Goal: Communication & Community: Answer question/provide support

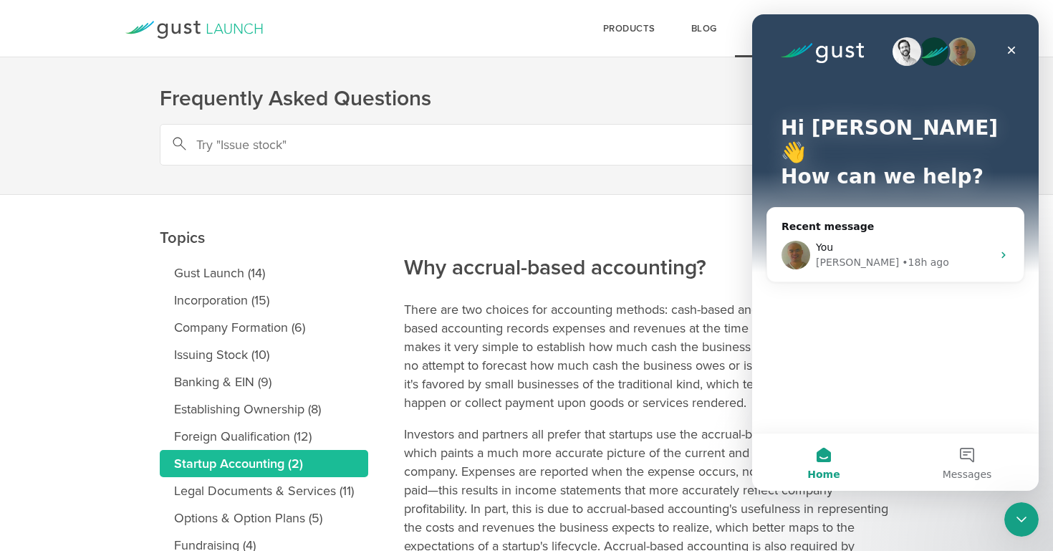
scroll to position [6, 0]
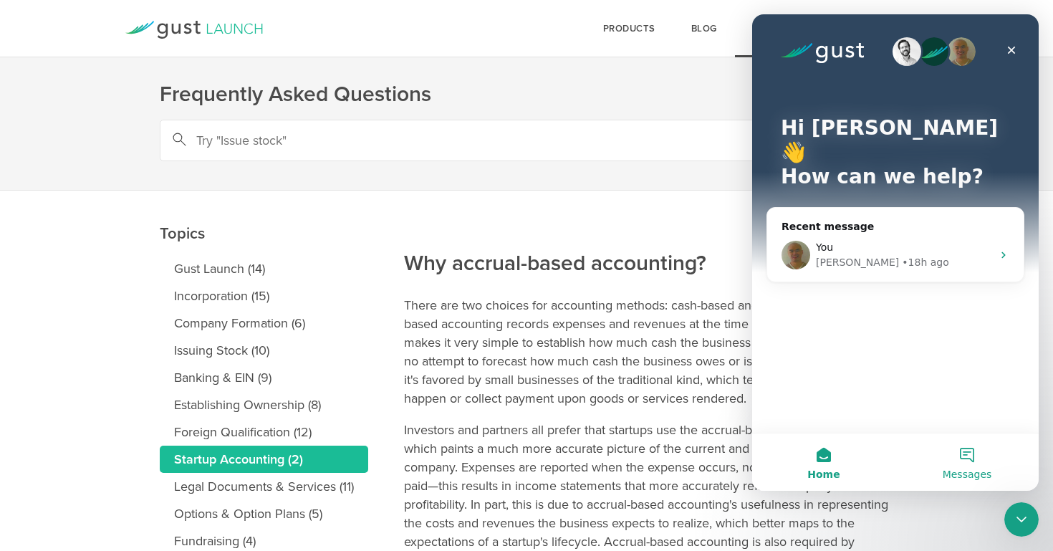
click at [962, 453] on button "Messages" at bounding box center [967, 461] width 143 height 57
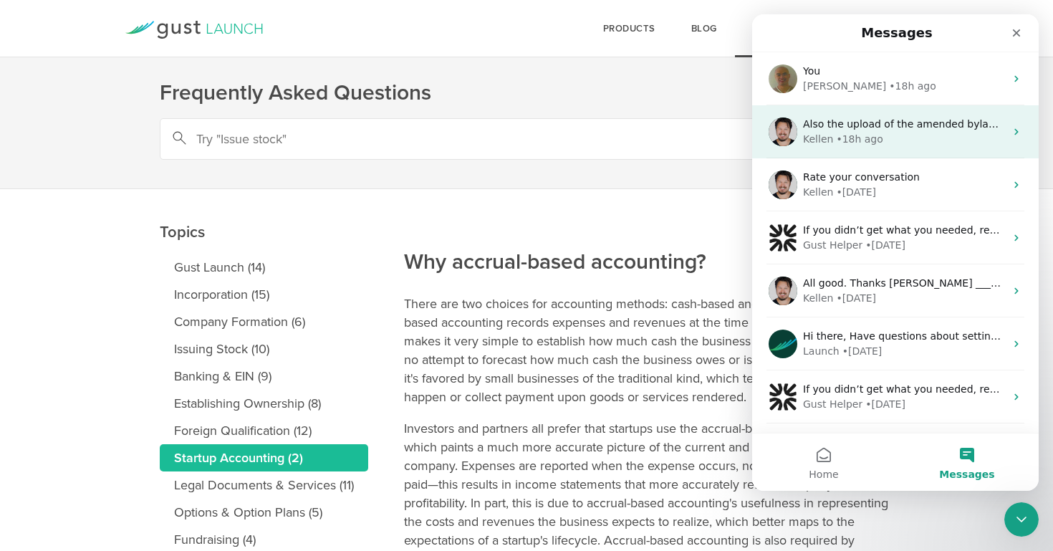
click at [902, 136] on div "Kellen • 18h ago" at bounding box center [904, 139] width 202 height 15
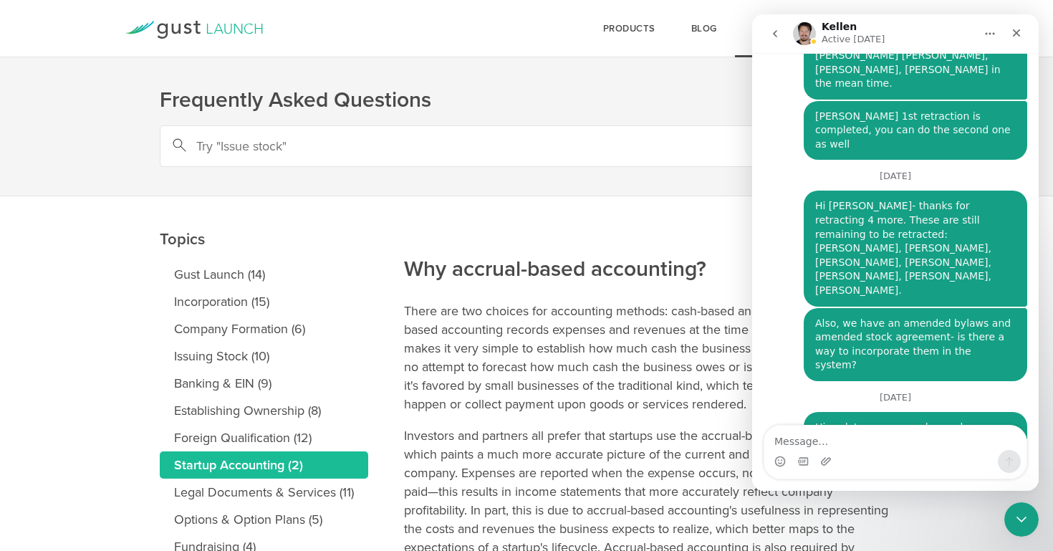
scroll to position [5172, 0]
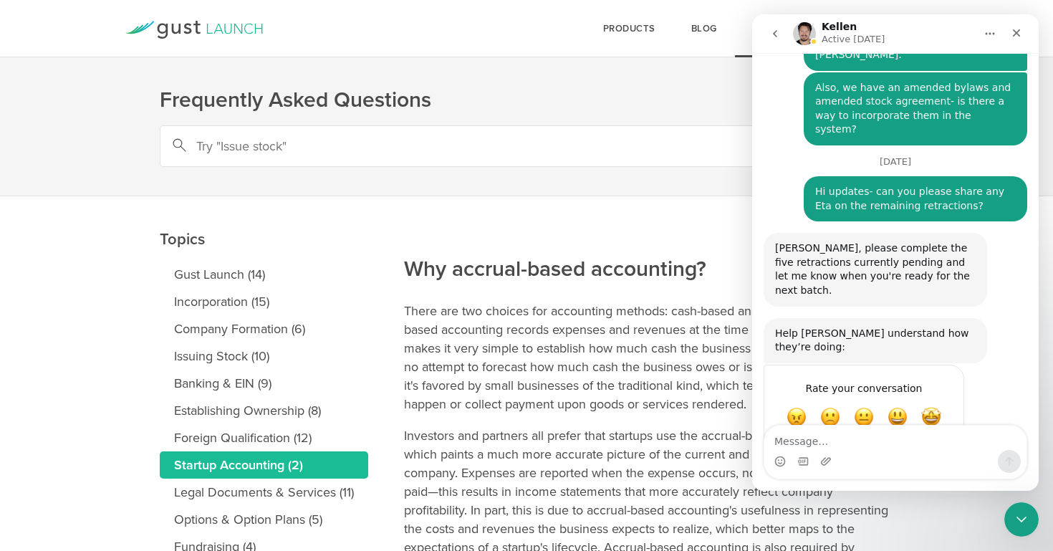
click at [775, 37] on icon "go back" at bounding box center [774, 33] width 11 height 11
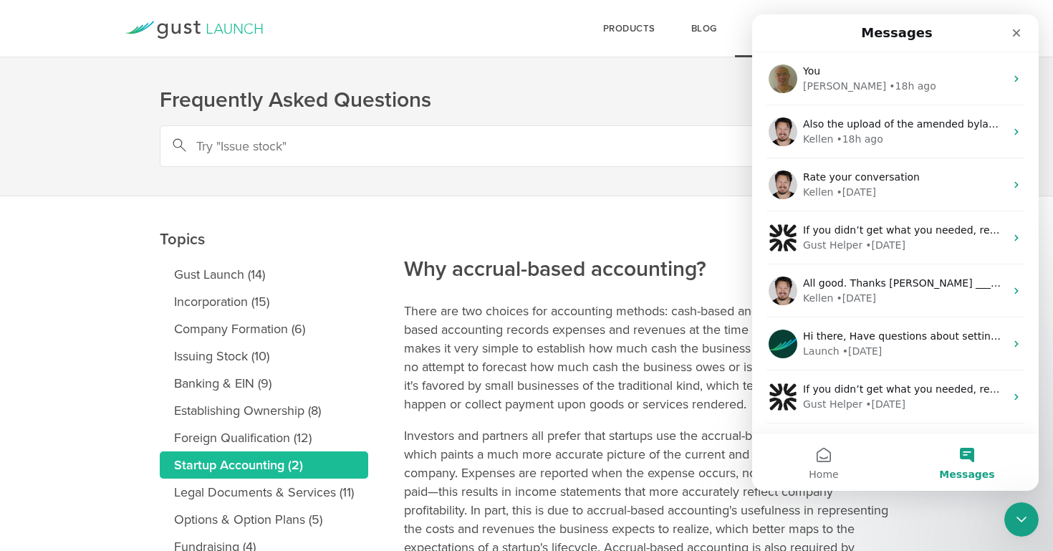
scroll to position [0, 0]
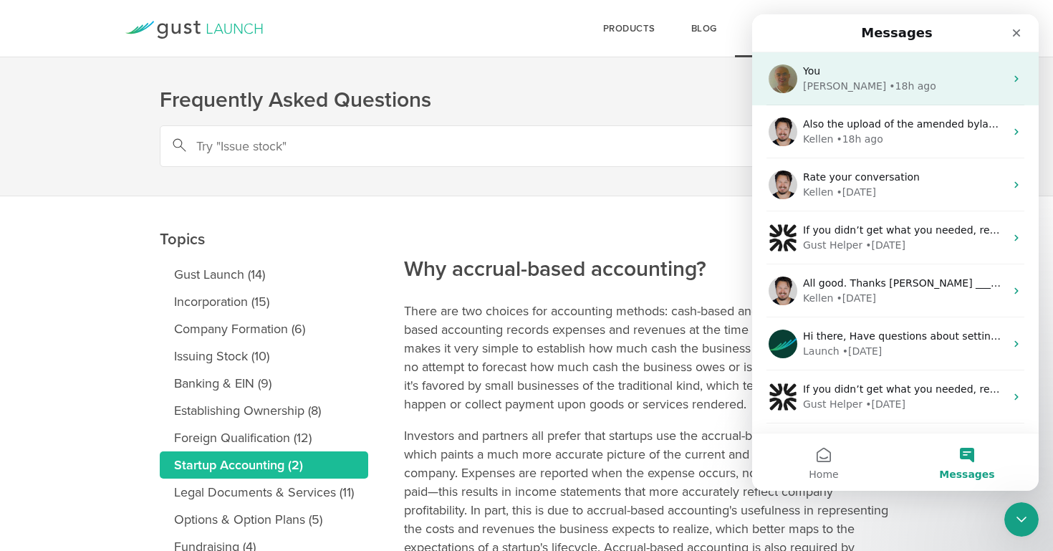
click at [889, 86] on div "• 18h ago" at bounding box center [912, 86] width 47 height 15
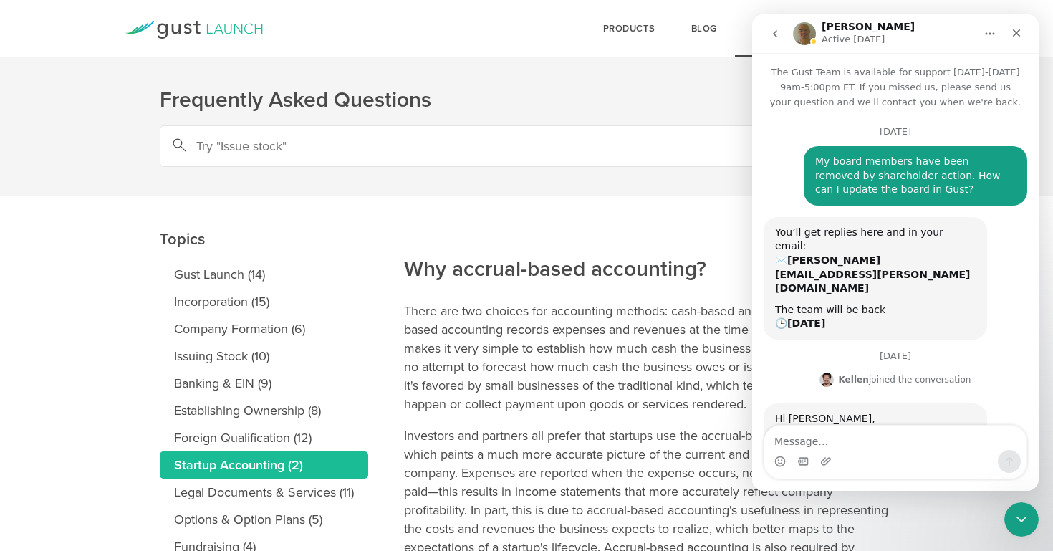
scroll to position [1929, 0]
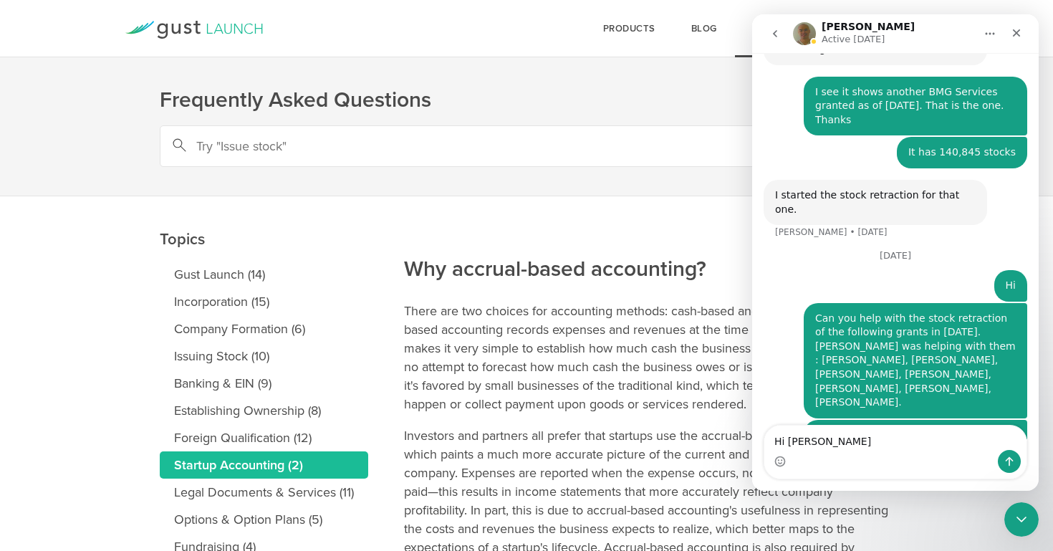
type textarea "Hi Robert"
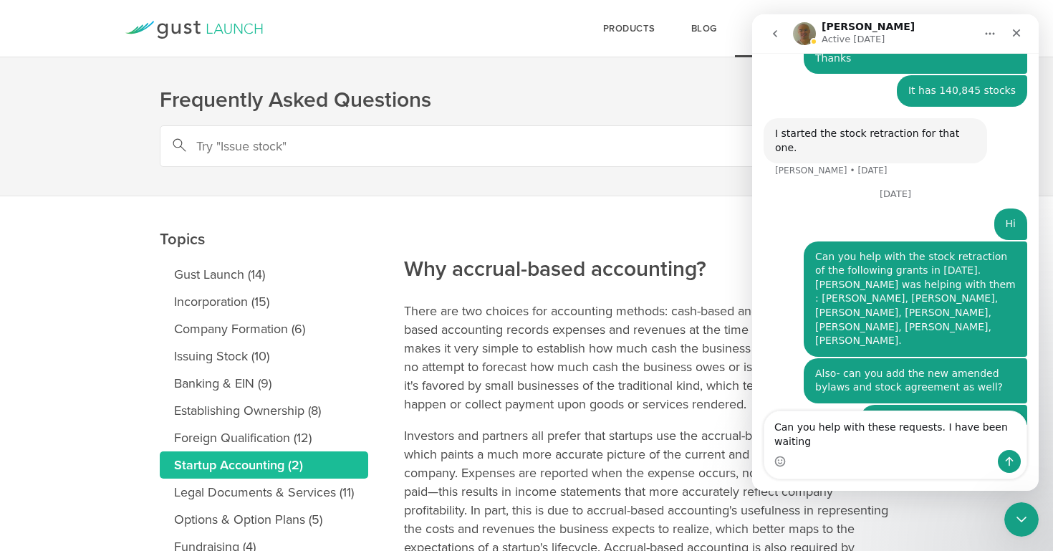
scroll to position [2005, 0]
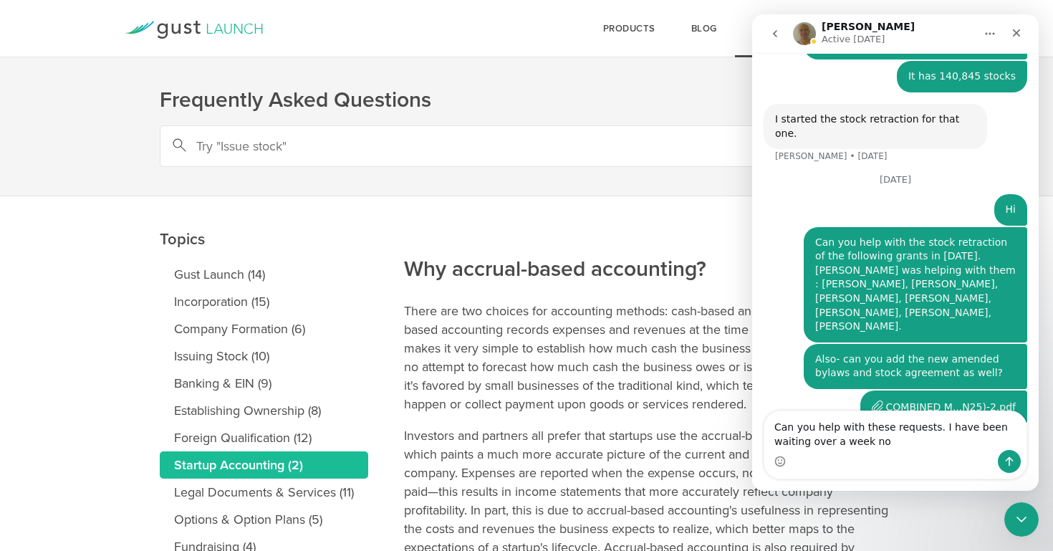
type textarea "Can you help with these requests. I have been waiting over a week now"
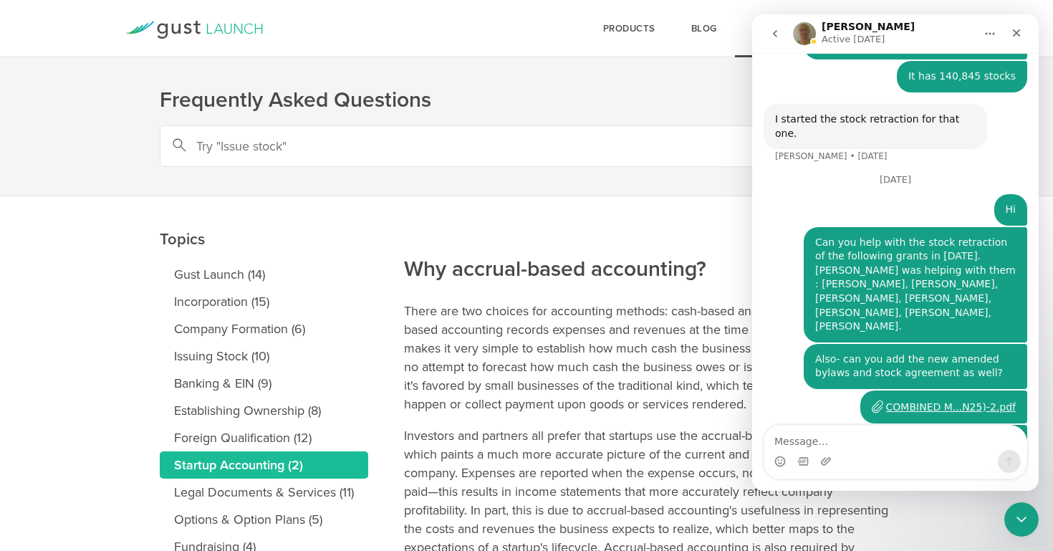
scroll to position [2037, 0]
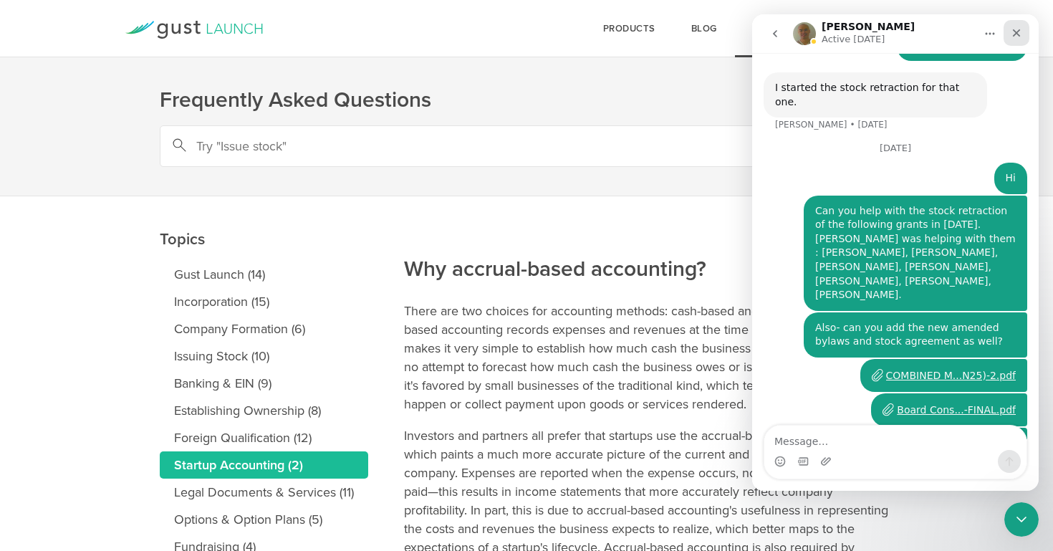
drag, startPoint x: 1765, startPoint y: 44, endPoint x: 1015, endPoint y: 29, distance: 750.3
click at [1018, 29] on icon "Close" at bounding box center [1016, 32] width 11 height 11
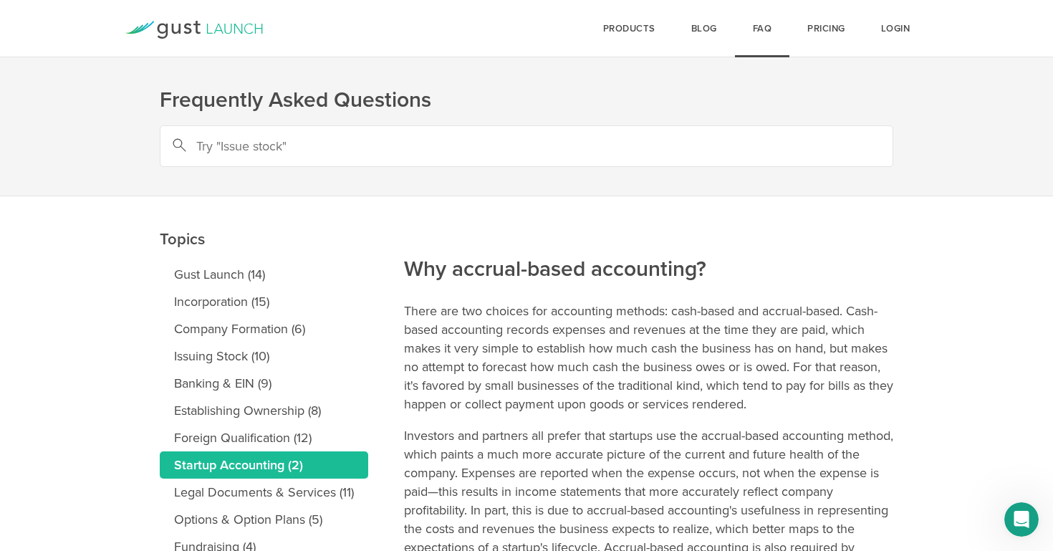
scroll to position [1, 0]
